Goal: Task Accomplishment & Management: Complete application form

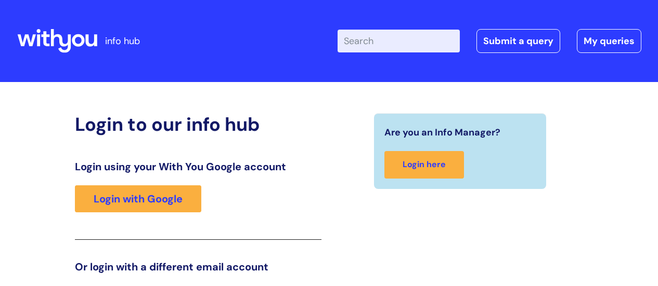
scroll to position [159, 0]
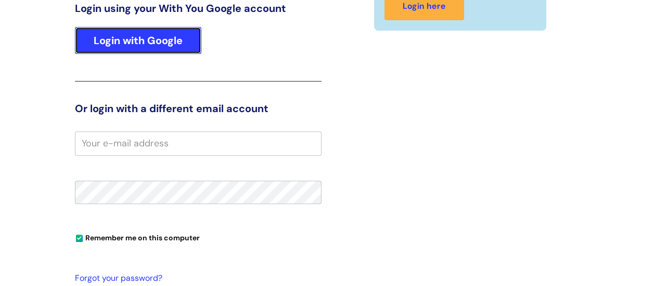
click at [141, 32] on link "Login with Google" at bounding box center [138, 40] width 126 height 27
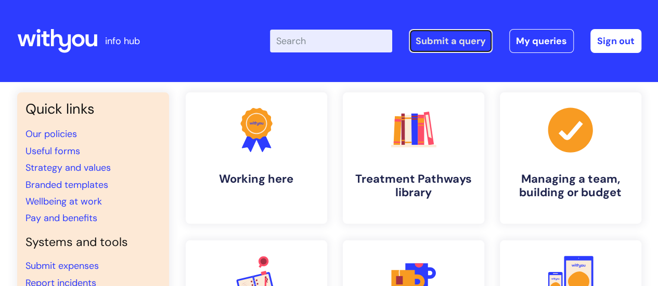
click at [435, 45] on link "Submit a query" at bounding box center [451, 41] width 84 height 24
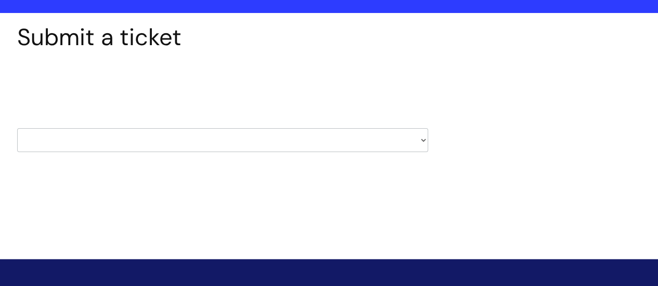
scroll to position [70, 0]
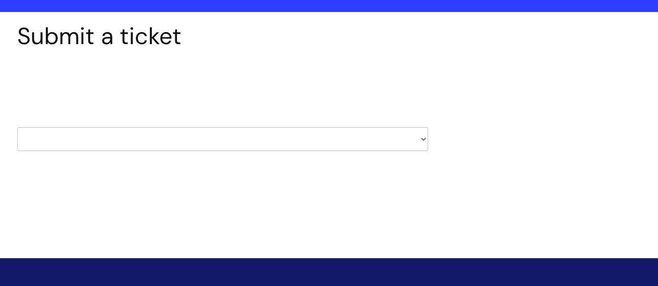
click at [418, 138] on select "HR / People IT and Support Clinical Drug Alerts Finance Accounts Data Support T…" at bounding box center [222, 139] width 411 height 24
select select "it_and_support"
click at [17, 127] on select "HR / People IT and Support Clinical Drug Alerts Finance Accounts Data Support T…" at bounding box center [222, 139] width 411 height 24
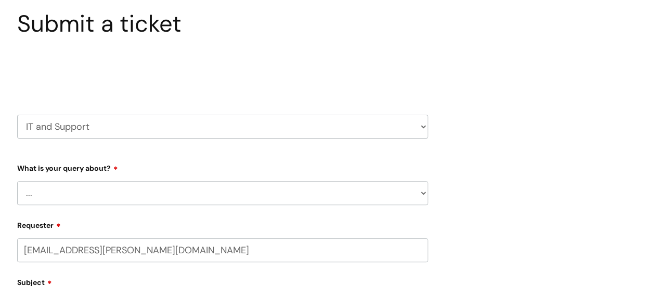
select select "80004157224"
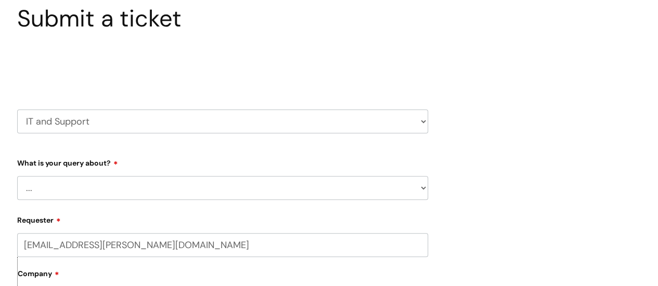
scroll to position [88, 0]
click at [418, 186] on select "... Mobile Phone Reset & MFA Accounts, Starters and Leavers IT Hardware issue I…" at bounding box center [222, 188] width 411 height 24
select select "System/software"
click at [17, 176] on select "... Mobile Phone Reset & MFA Accounts, Starters and Leavers IT Hardware issue I…" at bounding box center [222, 188] width 411 height 24
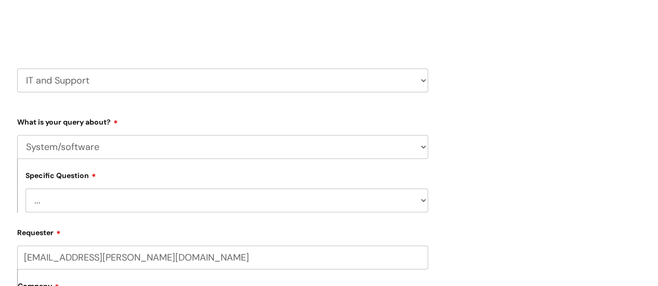
scroll to position [130, 0]
click at [420, 196] on select "... Halo PCMIS Iaptus NHS Email CJSM Email Mitel Another System Google (Workspa…" at bounding box center [226, 200] width 402 height 24
select select "Another System"
click at [25, 188] on select "... Halo PCMIS Iaptus NHS Email CJSM Email Mitel Another System Google (Workspa…" at bounding box center [226, 200] width 402 height 24
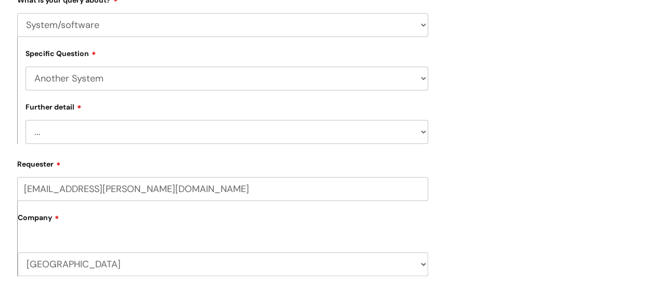
scroll to position [252, 0]
click at [418, 132] on select "... I’ve got a login issue Something else" at bounding box center [226, 132] width 402 height 24
select select "I’ve got a login issue"
click at [25, 121] on select "... I’ve got a login issue Something else" at bounding box center [226, 132] width 402 height 24
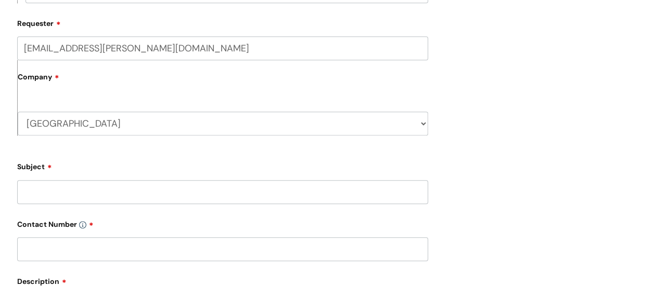
scroll to position [420, 0]
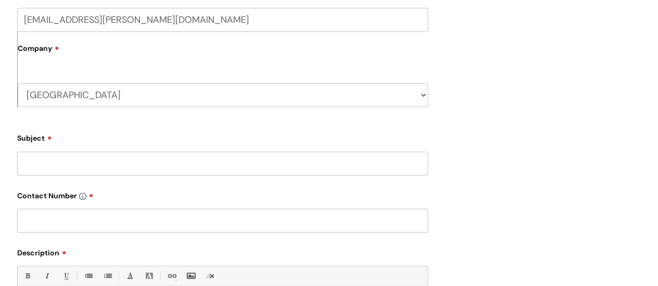
click at [422, 92] on select "Shropshire WithYou Current Staff" at bounding box center [223, 95] width 410 height 24
select select "80004418241"
click at [18, 84] on select "Shropshire WithYou Current Staff" at bounding box center [223, 95] width 410 height 24
click at [354, 157] on input "Subject" at bounding box center [222, 164] width 411 height 24
type input "Illy N.Somerset log in"
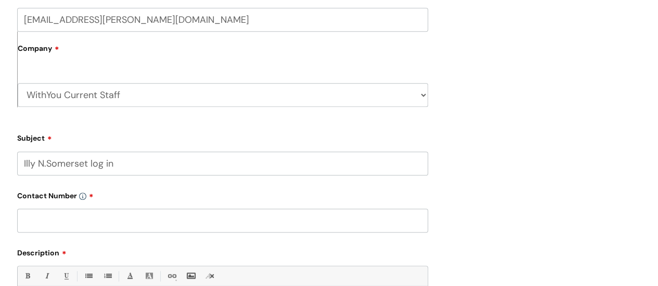
click at [314, 221] on input "text" at bounding box center [222, 221] width 411 height 24
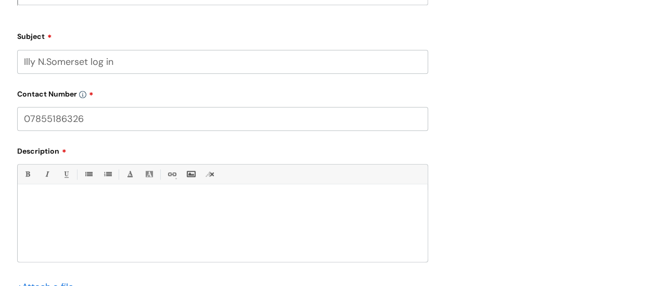
scroll to position [537, 0]
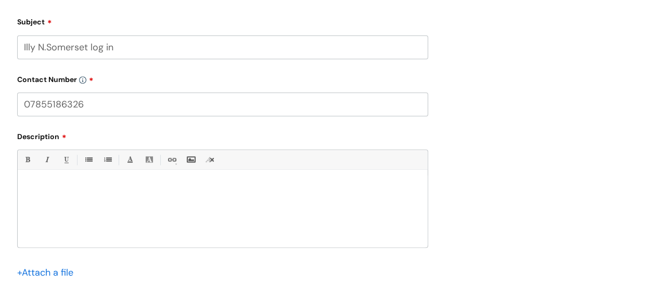
type input "07855186326"
click at [314, 221] on div at bounding box center [223, 212] width 410 height 72
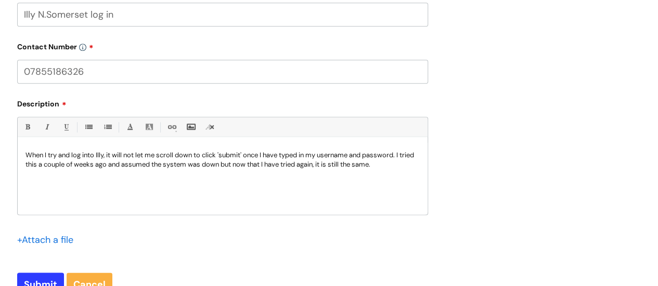
scroll to position [574, 0]
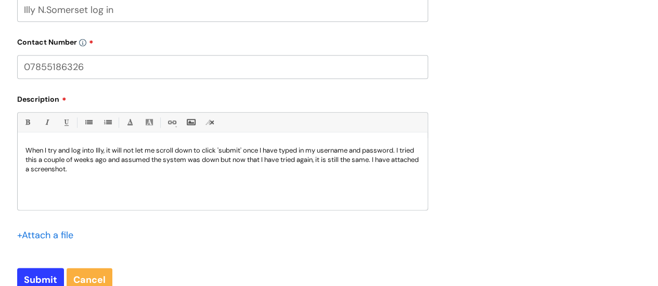
click at [55, 240] on input "file" at bounding box center [43, 234] width 52 height 13
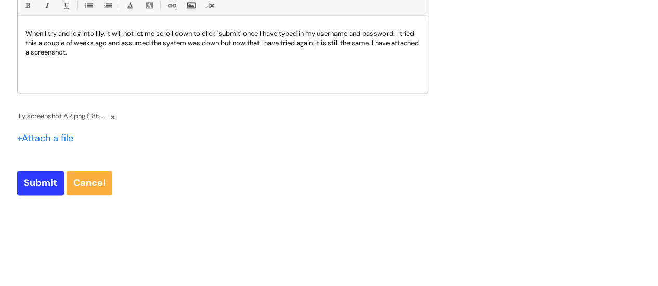
scroll to position [692, 0]
click at [41, 188] on input "Submit" at bounding box center [40, 182] width 47 height 24
type input "Please Wait..."
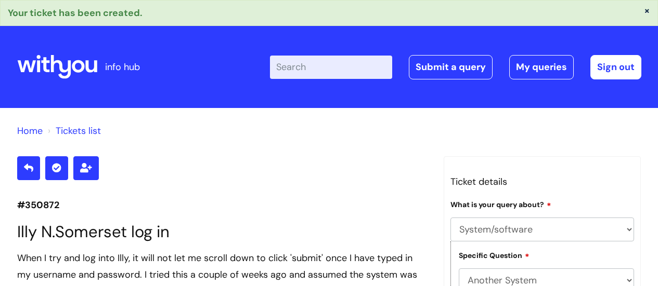
select select "System/software"
select select "Another System"
select select "I’ve got a login issue"
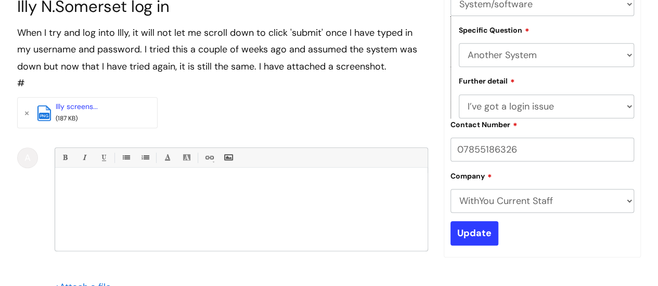
scroll to position [226, 0]
